Goal: Task Accomplishment & Management: Complete application form

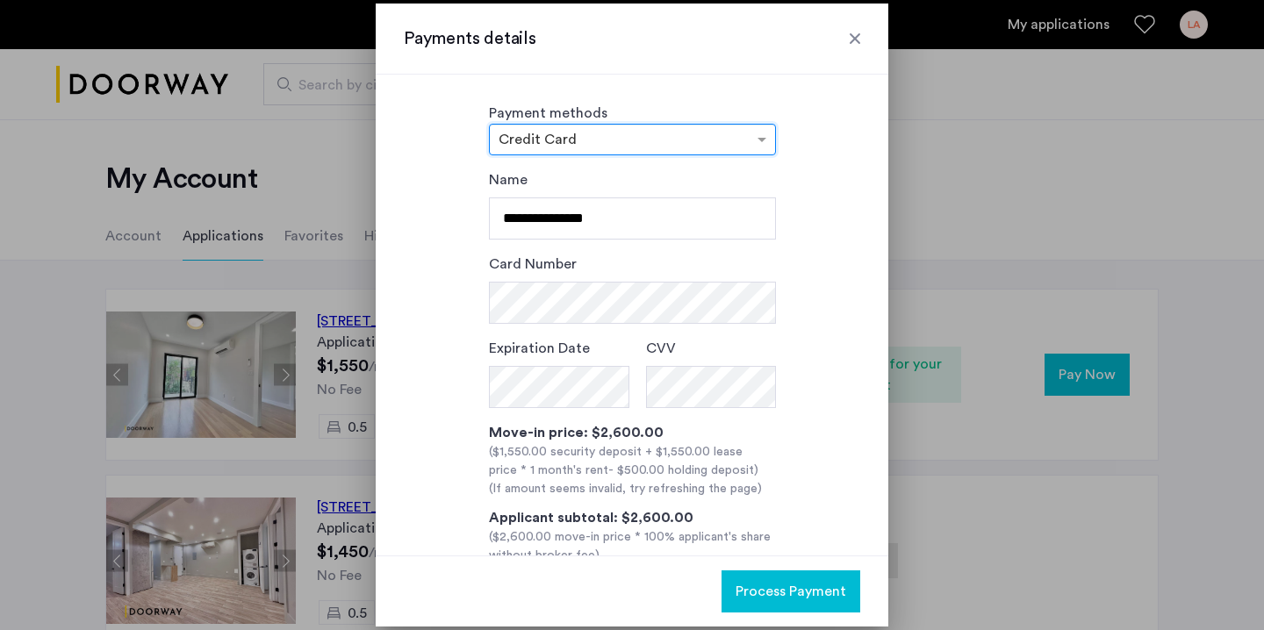
scroll to position [95, 0]
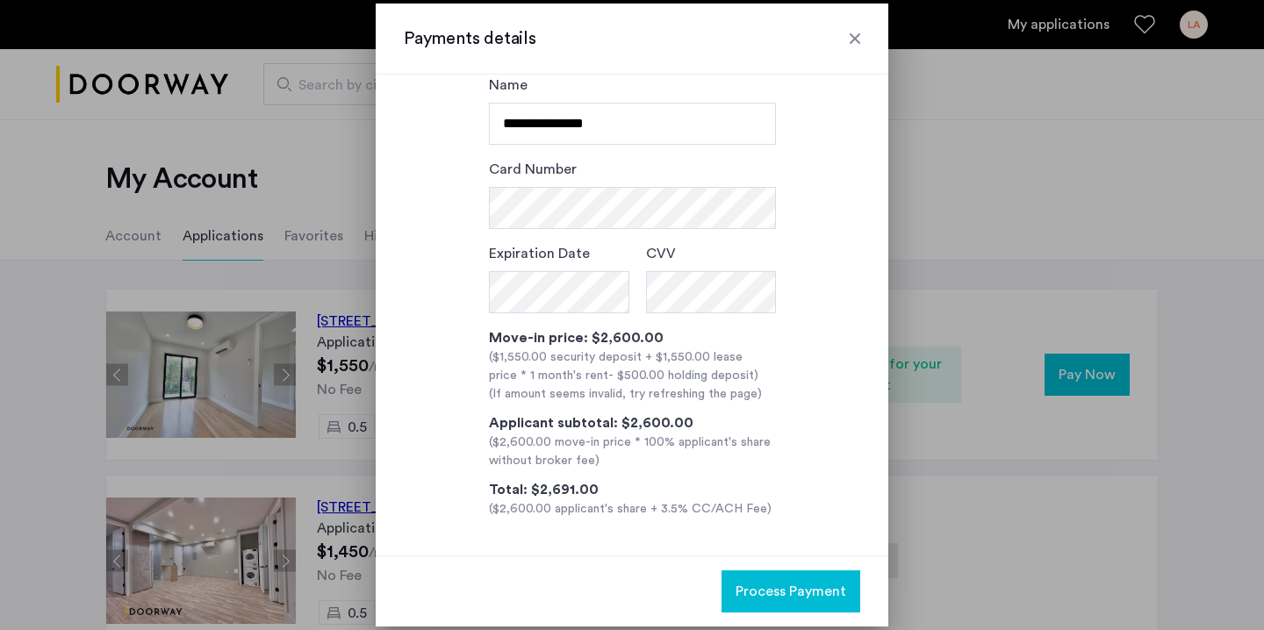
click at [857, 36] on div at bounding box center [855, 39] width 18 height 18
